Goal: Task Accomplishment & Management: Complete application form

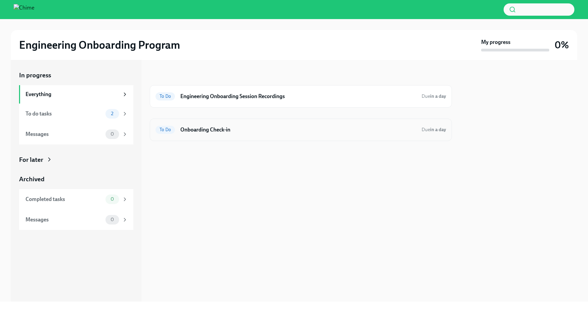
click at [216, 134] on div "To Do Onboarding Check-in Due in a day" at bounding box center [301, 129] width 291 height 11
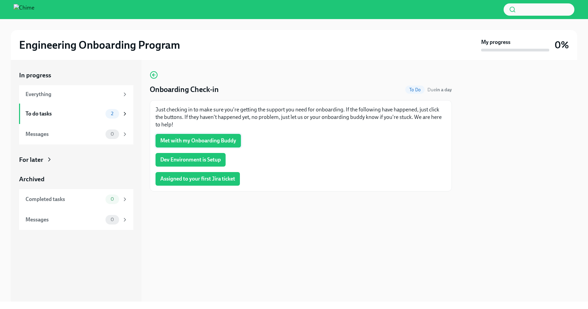
click at [224, 141] on span "Met with my Onboarding Buddy" at bounding box center [198, 140] width 76 height 7
click at [213, 157] on span "Dev Environment is Setup" at bounding box center [190, 159] width 61 height 7
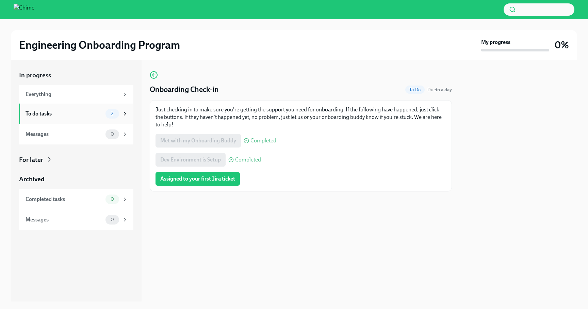
click at [100, 112] on div "To do tasks" at bounding box center [64, 113] width 77 height 7
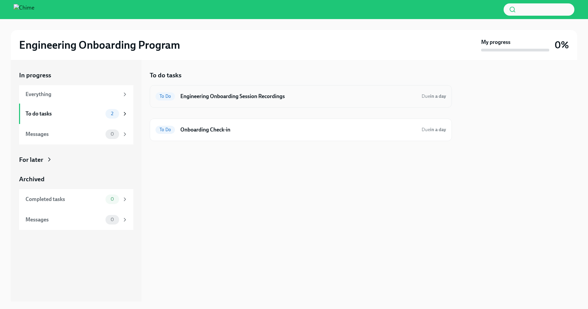
click at [319, 89] on div "To Do Engineering Onboarding Session Recordings Due in a day" at bounding box center [301, 96] width 302 height 22
click at [384, 98] on h6 "Engineering Onboarding Session Recordings" at bounding box center [298, 96] width 236 height 7
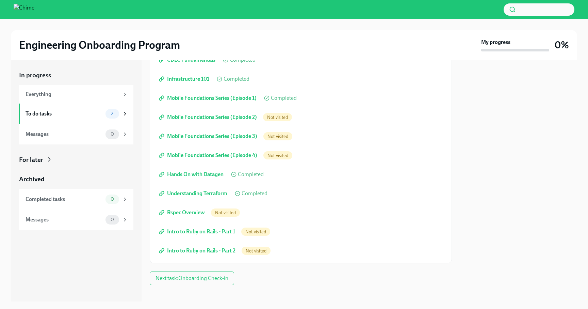
scroll to position [111, 0]
